Goal: Task Accomplishment & Management: Use online tool/utility

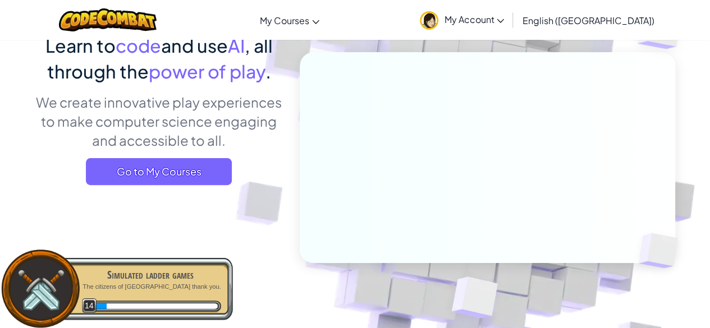
scroll to position [108, 0]
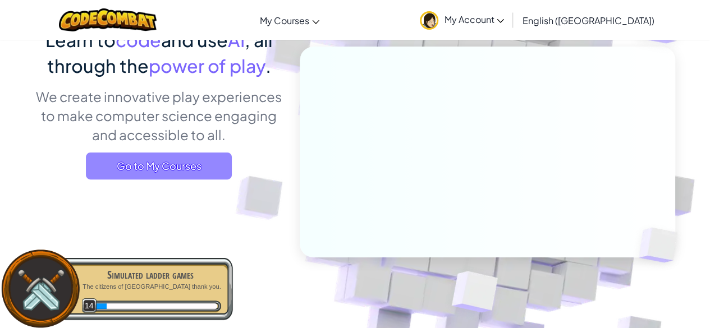
click at [187, 176] on span "Go to My Courses" at bounding box center [159, 166] width 146 height 27
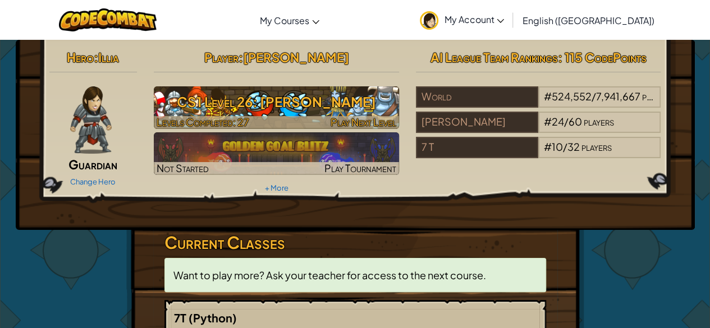
click at [291, 107] on h3 "CS1 Level 26: [PERSON_NAME]" at bounding box center [276, 101] width 245 height 25
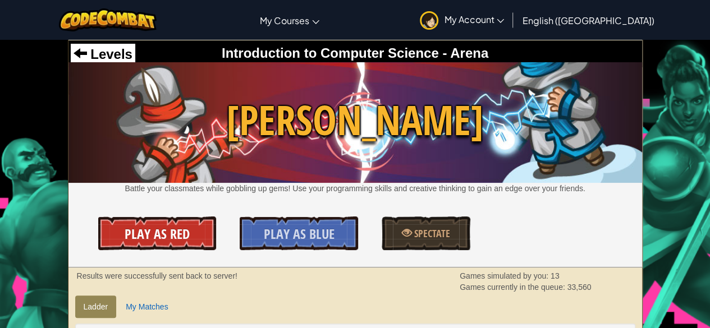
click at [151, 237] on span "Play As Red" at bounding box center [157, 234] width 65 height 18
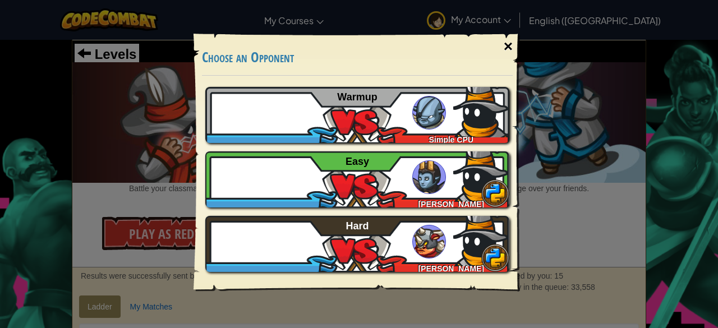
click at [497, 43] on div "×" at bounding box center [509, 46] width 26 height 33
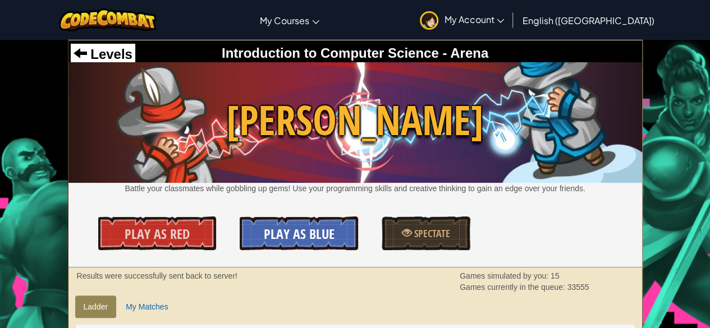
drag, startPoint x: 314, startPoint y: 124, endPoint x: 282, endPoint y: 228, distance: 109.2
click at [282, 228] on span "Play As Blue" at bounding box center [299, 234] width 71 height 18
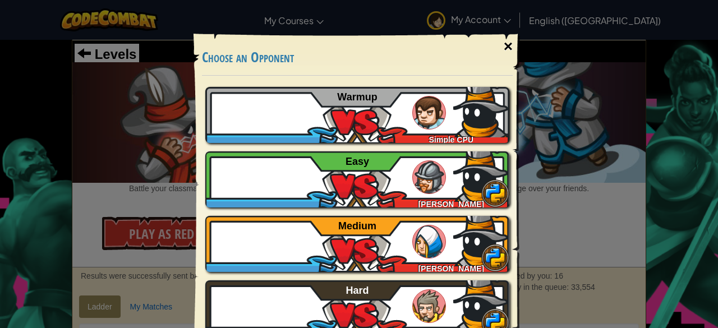
click at [503, 46] on div "×" at bounding box center [509, 46] width 26 height 33
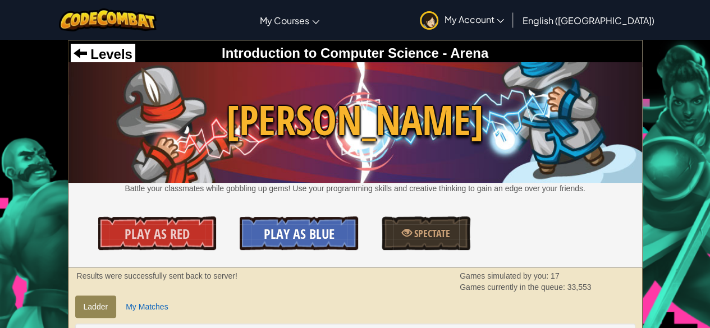
click at [315, 224] on link "Play As Blue" at bounding box center [299, 234] width 118 height 34
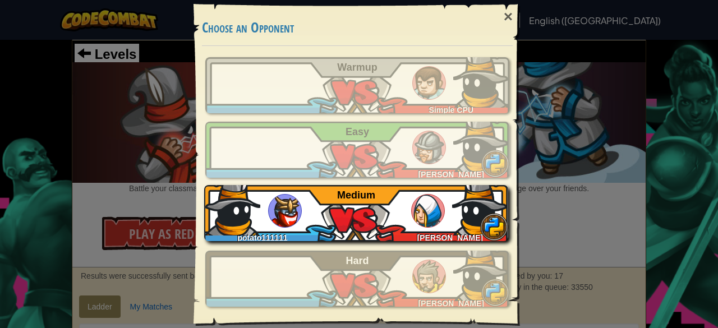
scroll to position [30, 0]
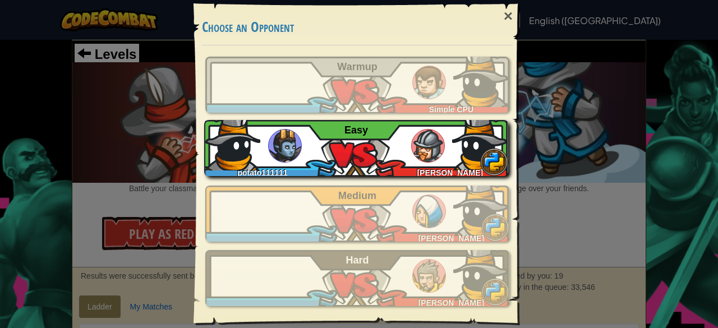
click at [414, 152] on img at bounding box center [428, 146] width 34 height 34
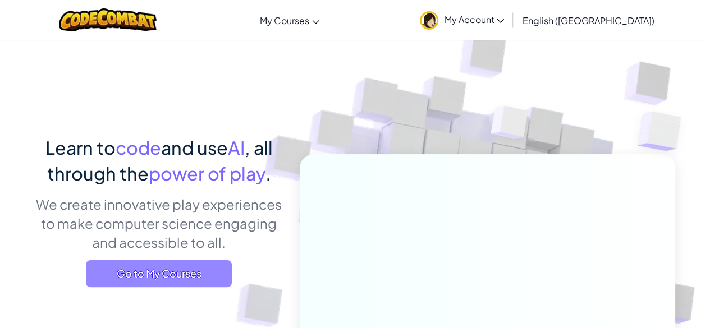
click at [163, 267] on span "Go to My Courses" at bounding box center [159, 273] width 146 height 27
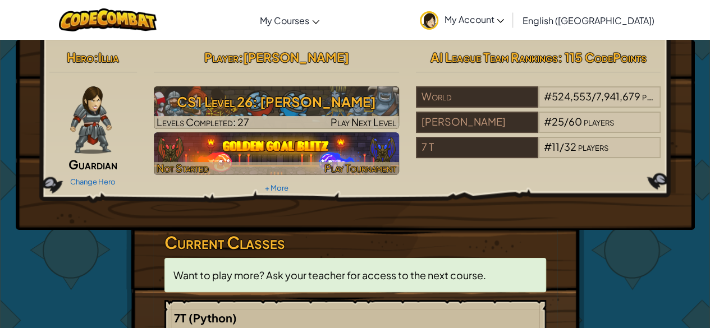
click at [246, 151] on img at bounding box center [276, 153] width 245 height 43
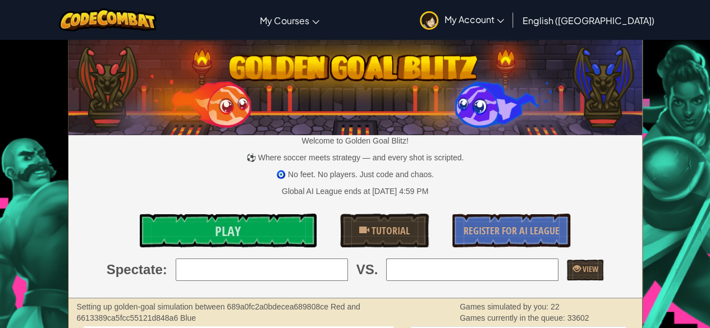
click at [216, 249] on div "Welcome to Golden Goal Blitz! ⚽ Where soccer meets strategy — and every shot is…" at bounding box center [355, 169] width 574 height 258
click at [224, 231] on span "Play" at bounding box center [228, 231] width 26 height 18
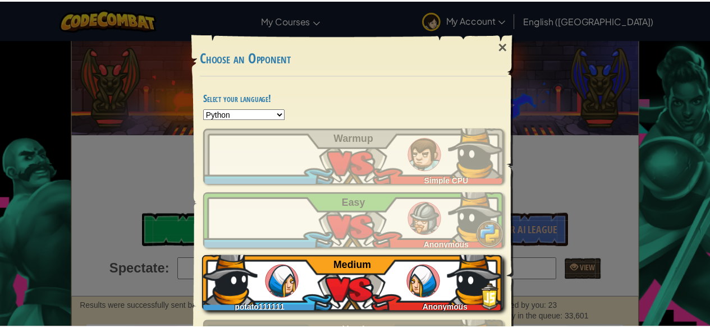
scroll to position [72, 0]
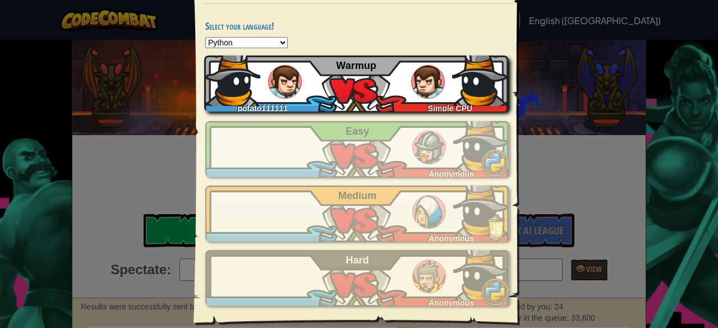
click at [369, 76] on div "potato111111 Simple CPU Warmup" at bounding box center [356, 84] width 304 height 56
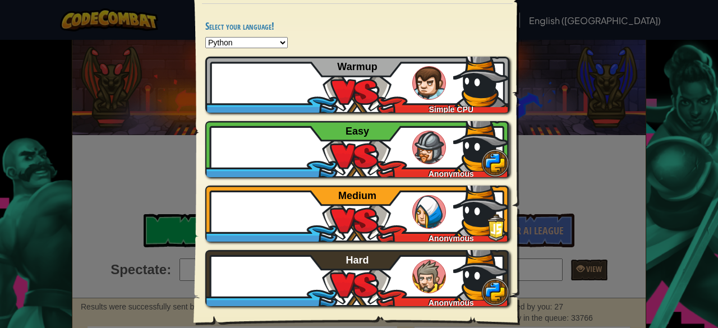
click at [594, 77] on div "× Choose an Opponent Select your language! Python JavaScript CoffeeScript Lua C…" at bounding box center [359, 164] width 718 height 328
